Goal: Navigation & Orientation: Find specific page/section

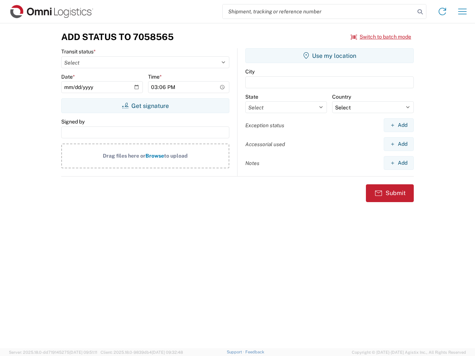
click at [319, 12] on input "search" at bounding box center [319, 11] width 192 height 14
click at [420, 12] on icon at bounding box center [420, 12] width 10 height 10
click at [442, 12] on icon at bounding box center [442, 12] width 12 height 12
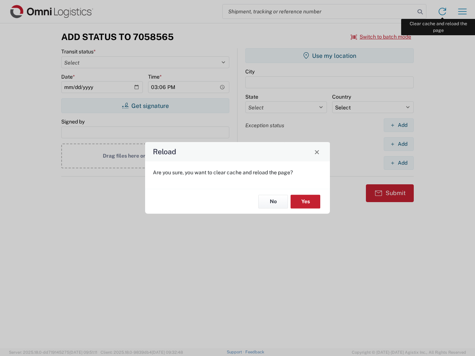
click at [462, 12] on div "Reload Are you sure, you want to clear cache and reload the page? No Yes" at bounding box center [237, 178] width 475 height 356
click at [381, 37] on div "Reload Are you sure, you want to clear cache and reload the page? No Yes" at bounding box center [237, 178] width 475 height 356
click at [145, 106] on div "Reload Are you sure, you want to clear cache and reload the page? No Yes" at bounding box center [237, 178] width 475 height 356
click at [330, 56] on div "Reload Are you sure, you want to clear cache and reload the page? No Yes" at bounding box center [237, 178] width 475 height 356
click at [399, 125] on div "Reload Are you sure, you want to clear cache and reload the page? No Yes" at bounding box center [237, 178] width 475 height 356
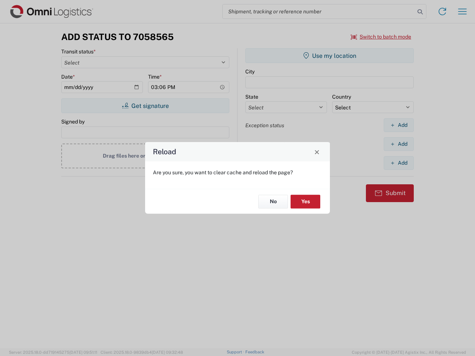
click at [399, 144] on div "Reload Are you sure, you want to clear cache and reload the page? No Yes" at bounding box center [237, 178] width 475 height 356
click at [399, 163] on div "Reload Are you sure, you want to clear cache and reload the page? No Yes" at bounding box center [237, 178] width 475 height 356
